Goal: Task Accomplishment & Management: Use online tool/utility

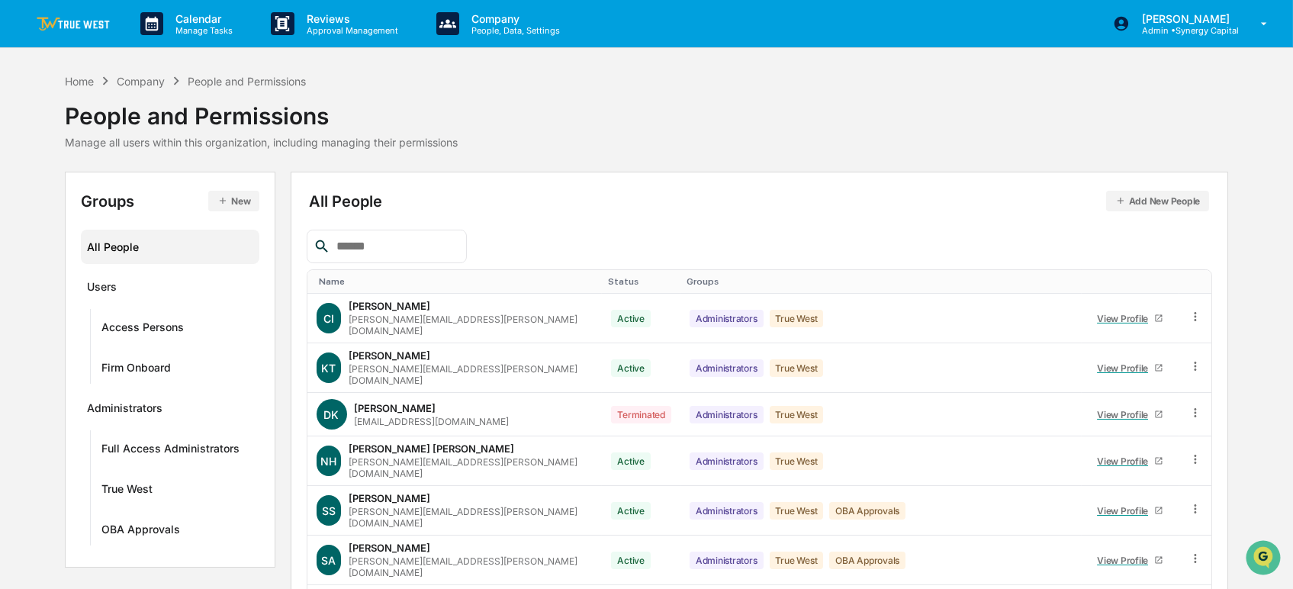
click at [74, 9] on link at bounding box center [83, 23] width 92 height 47
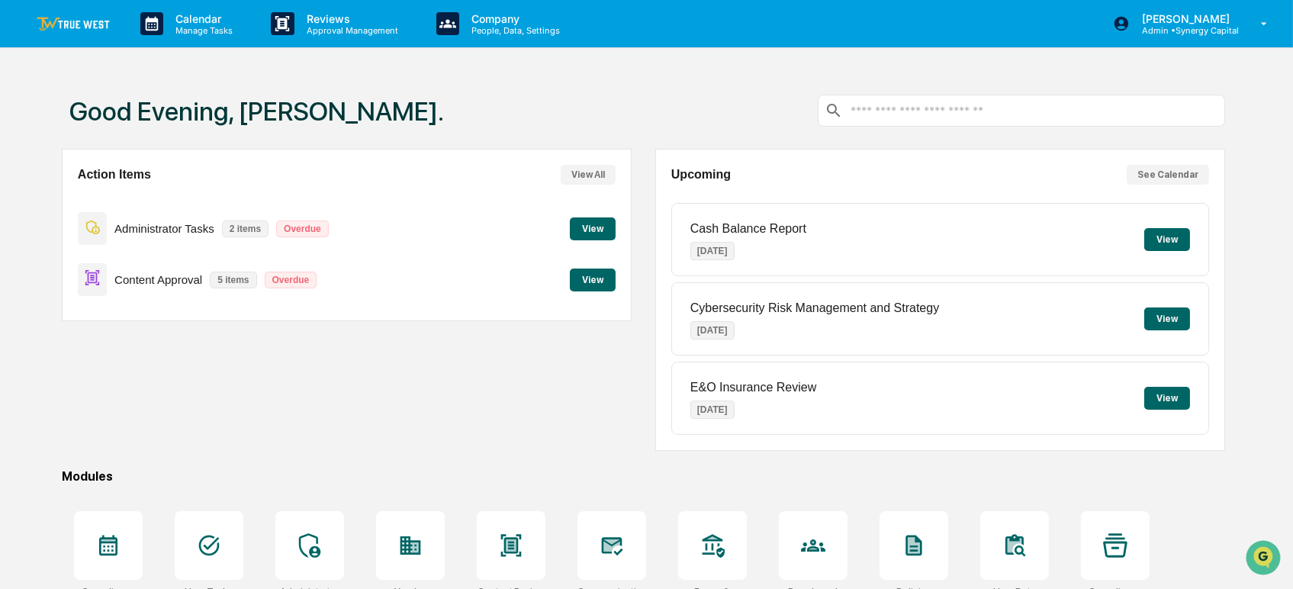
click at [592, 224] on button "View" at bounding box center [593, 228] width 46 height 23
click at [593, 280] on button "View" at bounding box center [593, 280] width 46 height 23
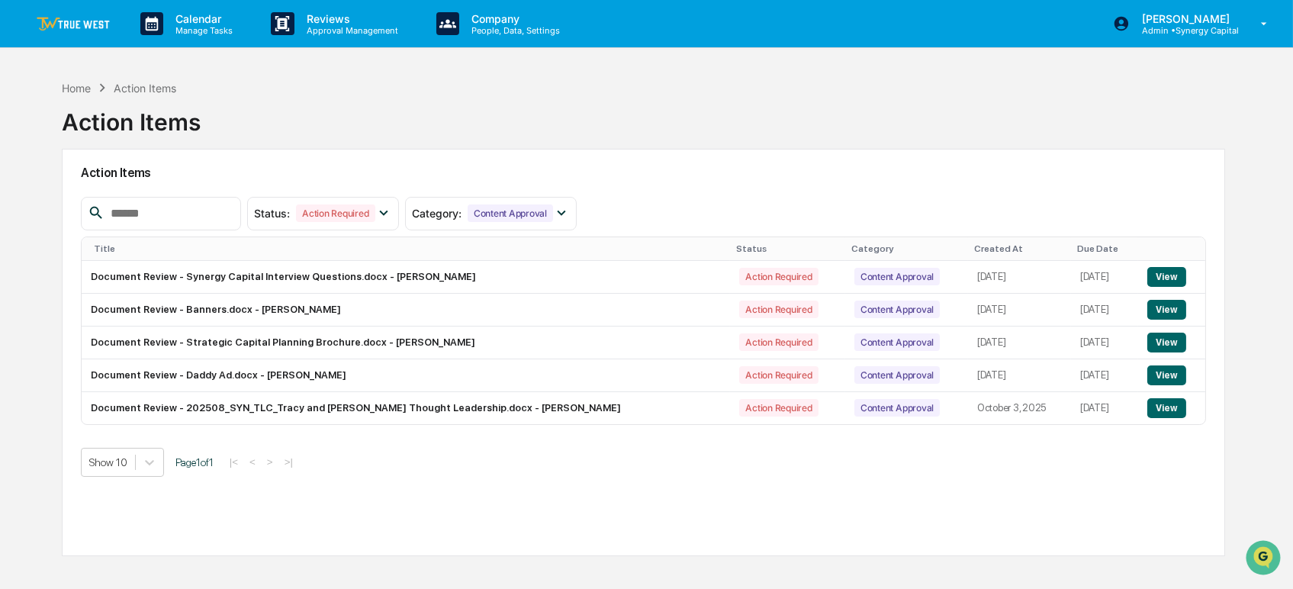
click at [1172, 404] on button "View" at bounding box center [1166, 408] width 39 height 20
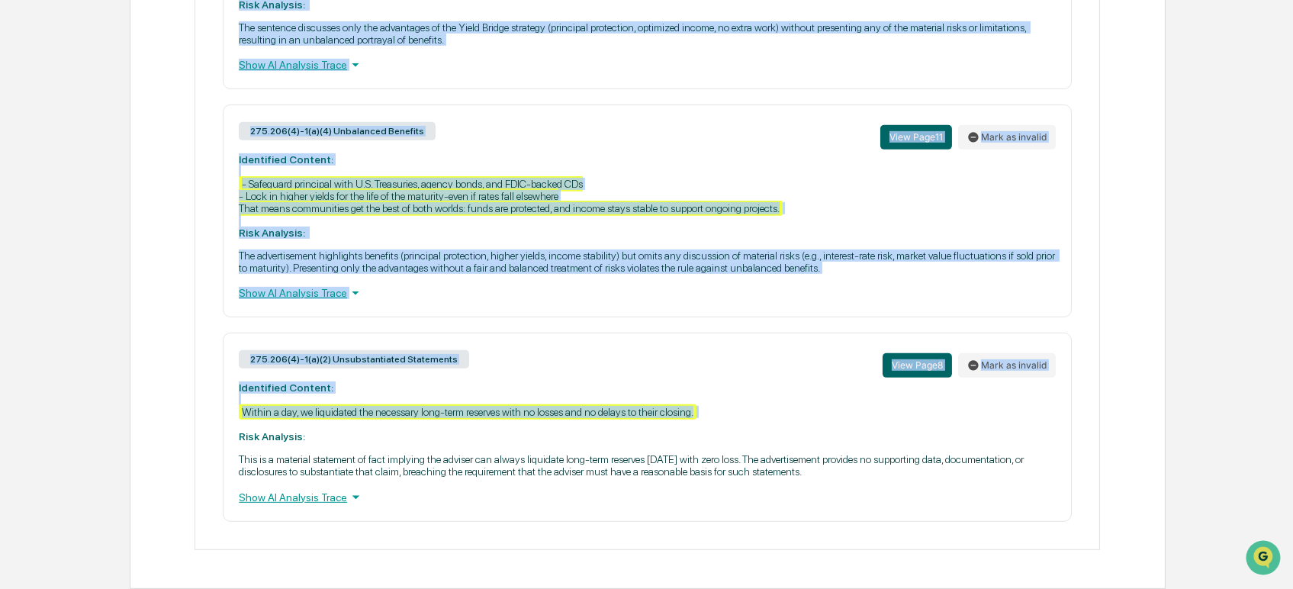
scroll to position [1489, 0]
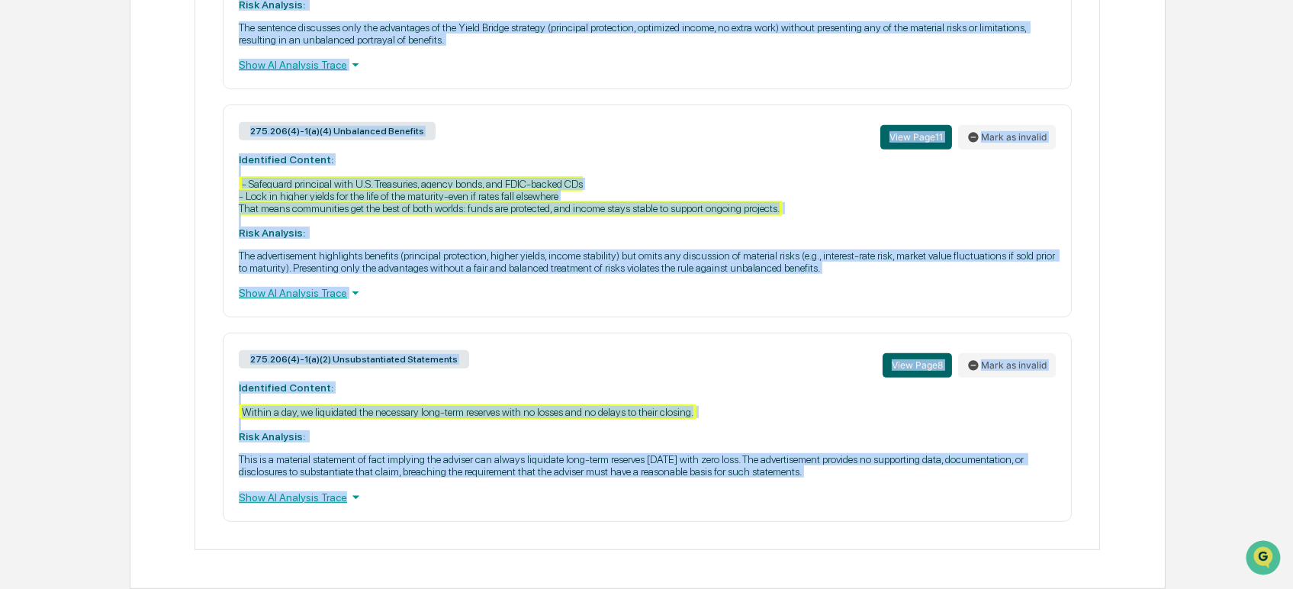
drag, startPoint x: 232, startPoint y: 179, endPoint x: 739, endPoint y: 534, distance: 619.5
copy div "275.206(4)-1(a)(7) Superlatives and Accolades View Page 6 Mark as invalid Ident…"
click at [715, 139] on div "275.206(4)-1(a)(4) Unbalanced Benefits View Page 11 Mark as invalid" at bounding box center [647, 137] width 817 height 33
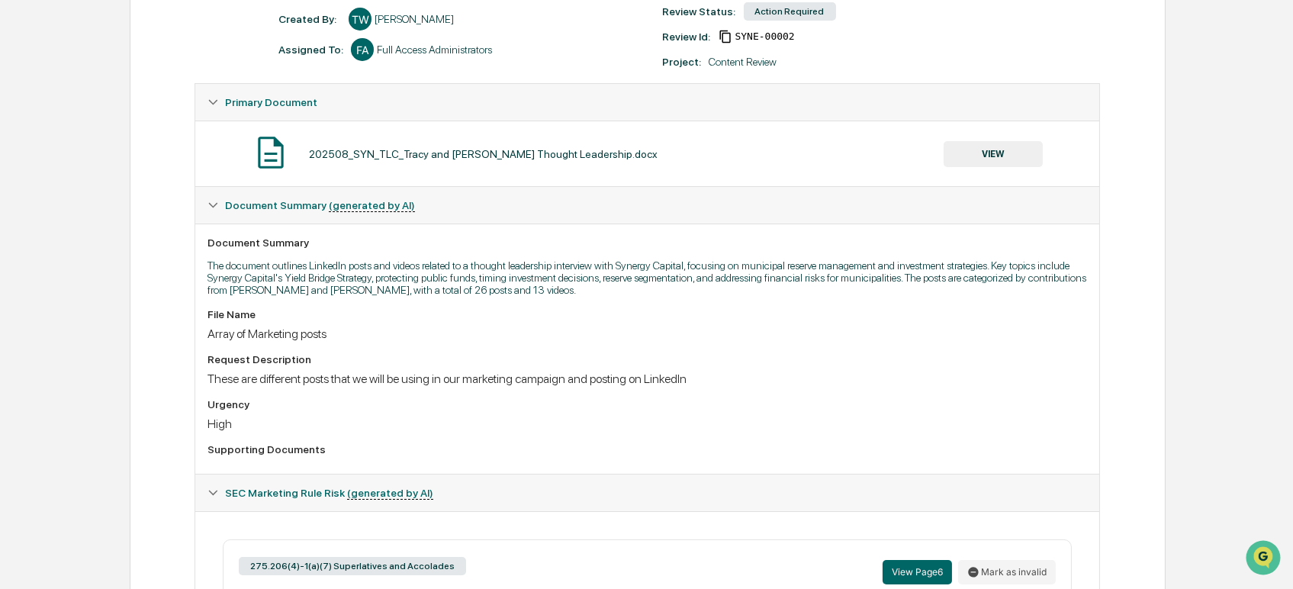
scroll to position [0, 0]
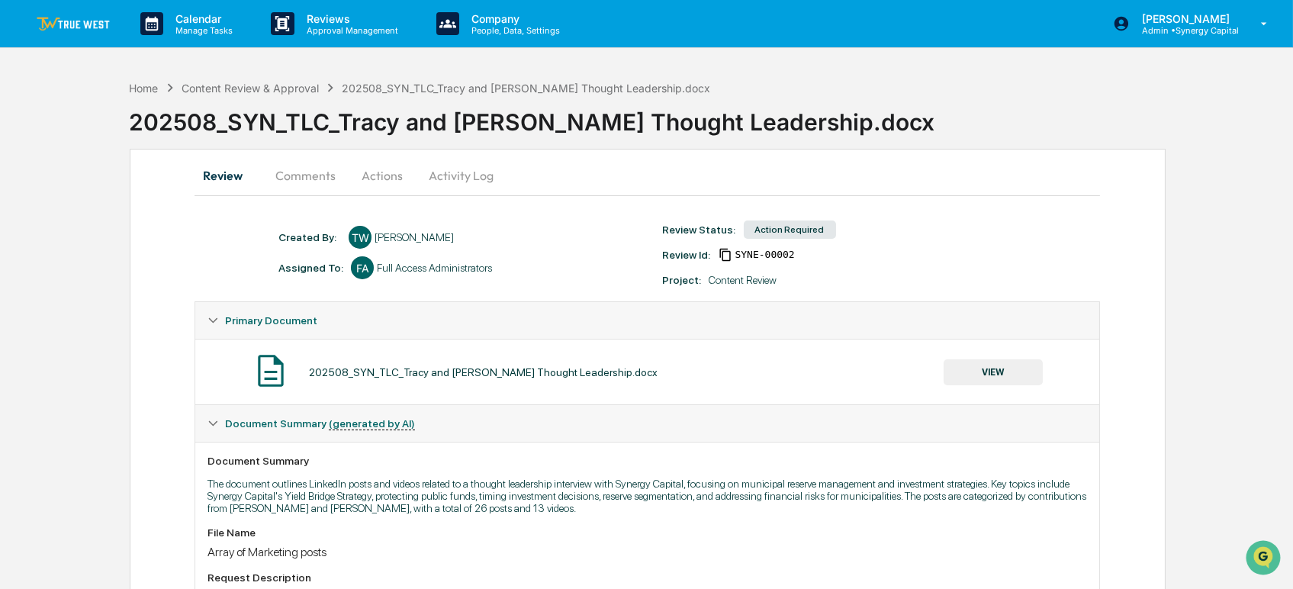
click at [85, 18] on img at bounding box center [73, 24] width 73 height 14
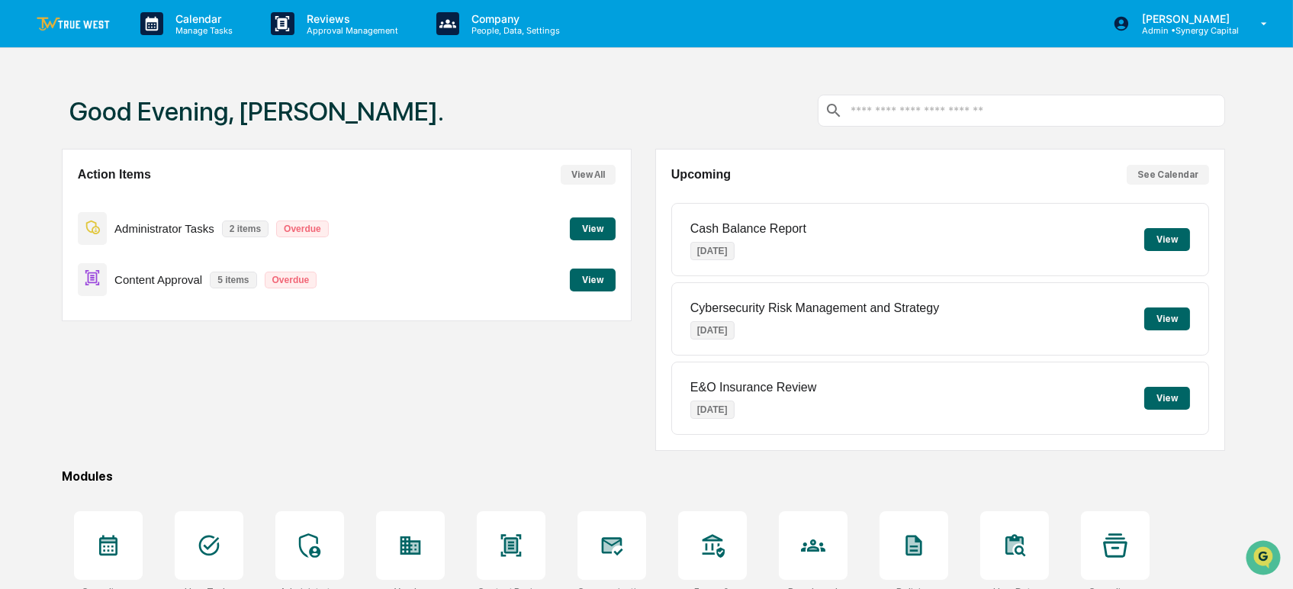
click at [1158, 238] on button "View" at bounding box center [1167, 239] width 46 height 23
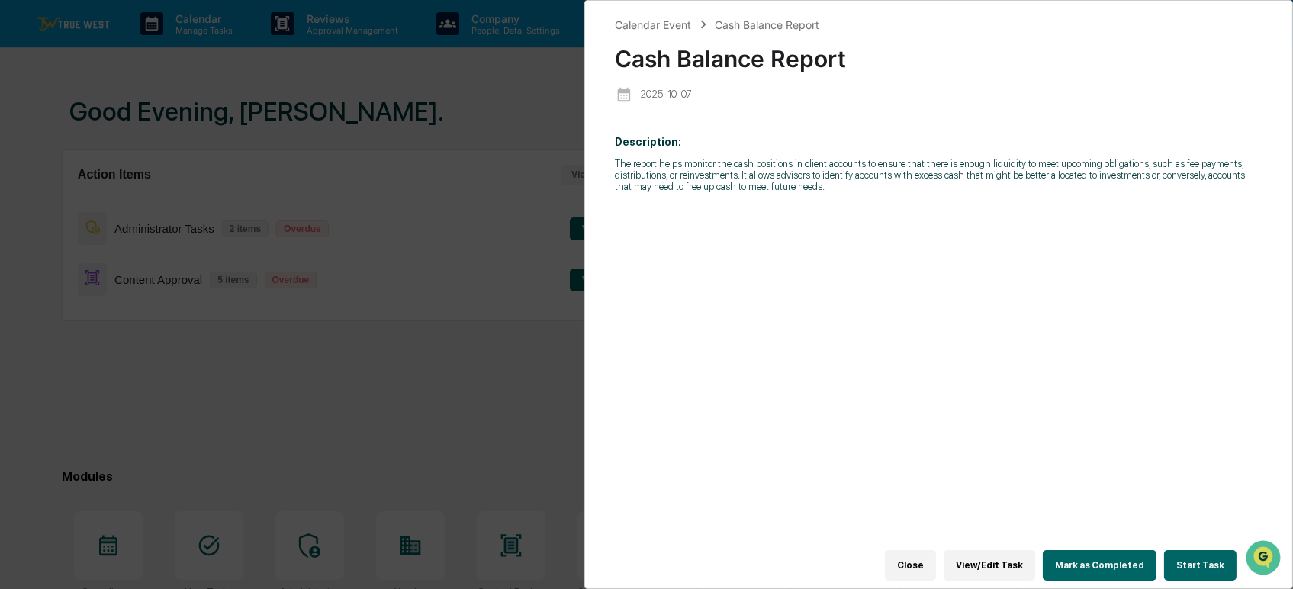
click at [916, 554] on button "Close" at bounding box center [910, 565] width 51 height 31
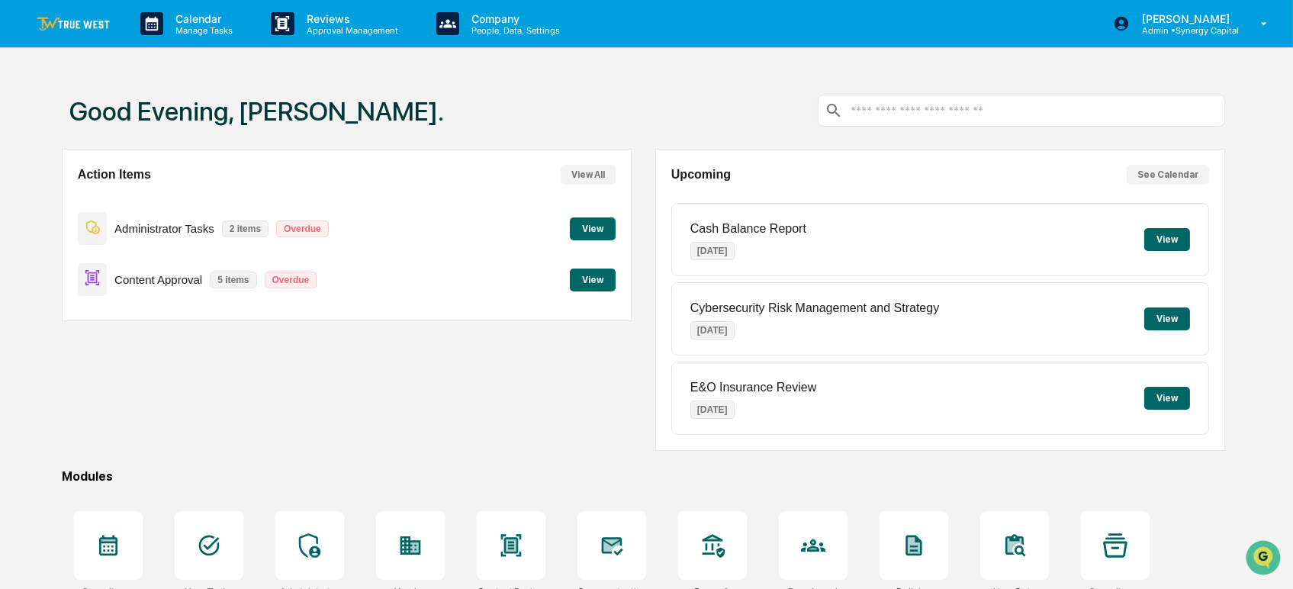
click at [555, 401] on div "Action Items View All Administrator Tasks 2 items Overdue View Content Approval…" at bounding box center [347, 300] width 570 height 302
click at [626, 113] on div "Good Evening, [PERSON_NAME]." at bounding box center [644, 110] width 1164 height 76
click at [664, 111] on div "Good Evening, [PERSON_NAME]." at bounding box center [644, 110] width 1164 height 76
click at [611, 108] on div "Good Evening, [PERSON_NAME]." at bounding box center [644, 110] width 1164 height 76
